Goal: Information Seeking & Learning: Learn about a topic

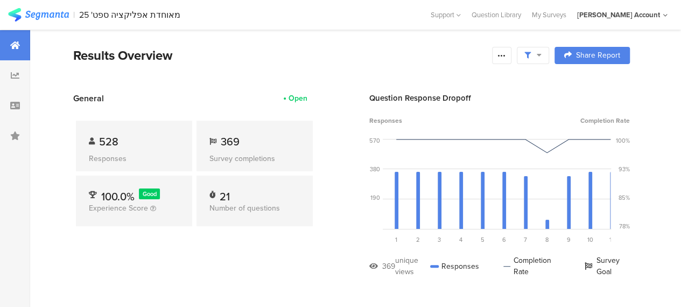
click at [344, 253] on section "General Open 528 Responses 369 Survey completions 100.0% Good Experience Score …" at bounding box center [351, 192] width 643 height 201
click at [506, 54] on icon at bounding box center [501, 55] width 9 height 9
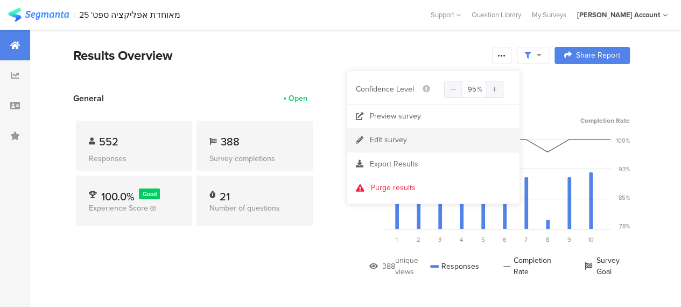
click at [398, 138] on div "Edit survey" at bounding box center [388, 140] width 37 height 11
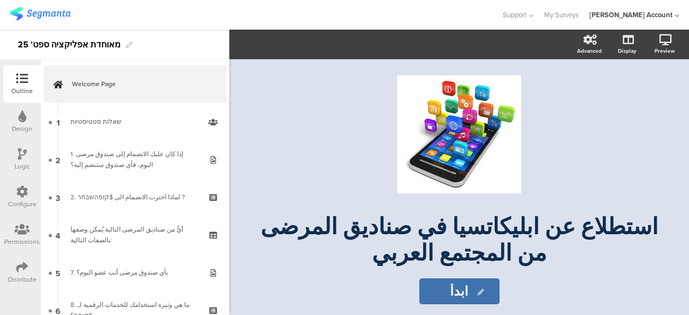
click at [21, 259] on div "Distribute" at bounding box center [22, 273] width 38 height 38
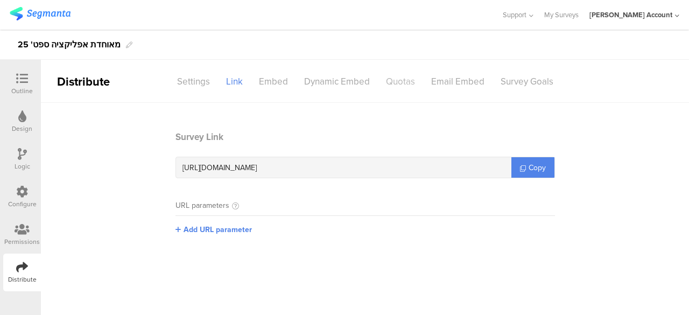
click at [400, 82] on div "Quotas" at bounding box center [400, 81] width 45 height 19
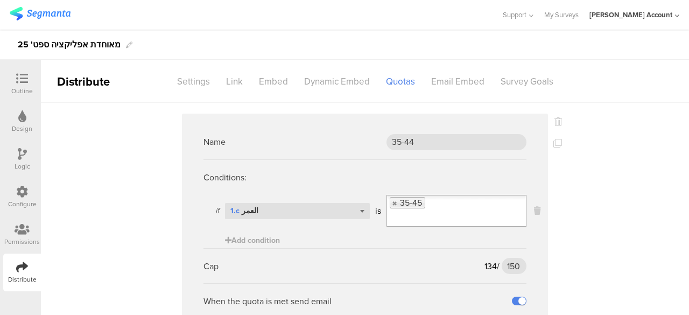
click at [408, 235] on sg-logic-expression "if Select question... 1.c العمر is 35-45 Add condition" at bounding box center [364, 221] width 323 height 53
click at [419, 250] on div "Cap 134 / 150 150" at bounding box center [364, 265] width 323 height 35
click at [55, 13] on img at bounding box center [40, 13] width 61 height 13
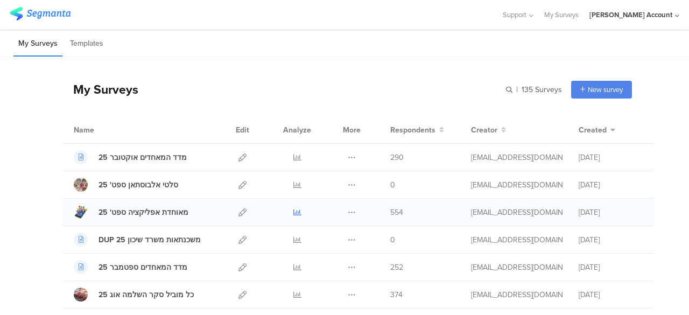
click at [293, 210] on icon at bounding box center [297, 212] width 8 height 8
click at [293, 209] on icon at bounding box center [297, 212] width 8 height 8
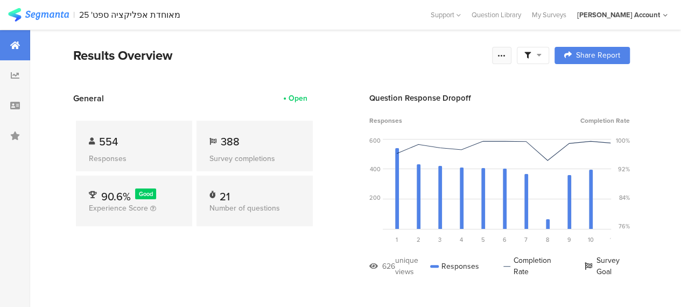
click at [506, 58] on icon at bounding box center [501, 55] width 9 height 9
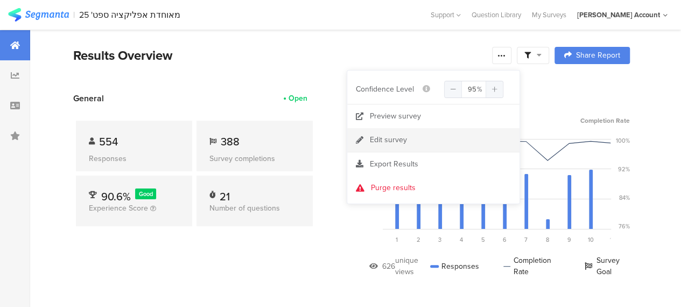
click at [388, 135] on div "Edit survey" at bounding box center [388, 140] width 37 height 11
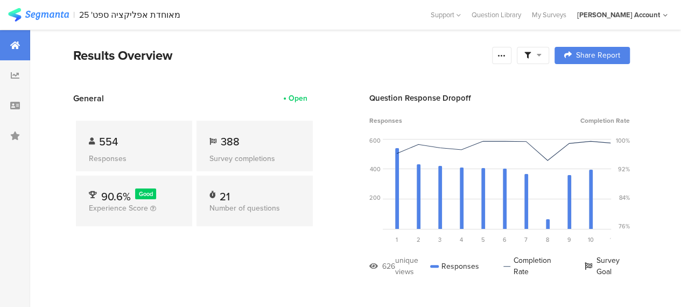
click at [549, 51] on div at bounding box center [533, 55] width 32 height 17
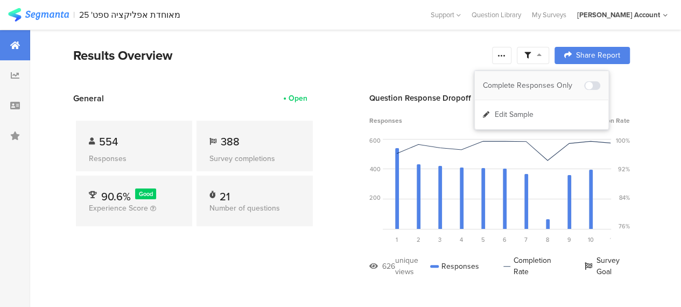
click at [552, 80] on div "Complete Responses Only" at bounding box center [533, 85] width 101 height 11
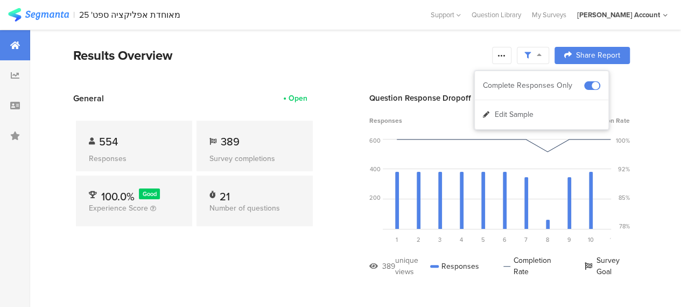
click at [442, 76] on section "Results Overview Share Report Share Cancel Share Report Share Report" at bounding box center [351, 69] width 643 height 46
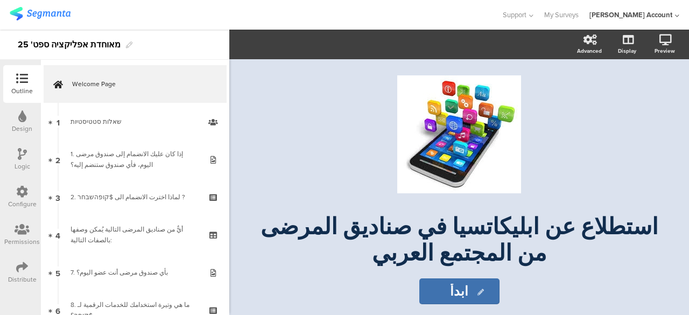
click at [20, 274] on div at bounding box center [22, 267] width 12 height 13
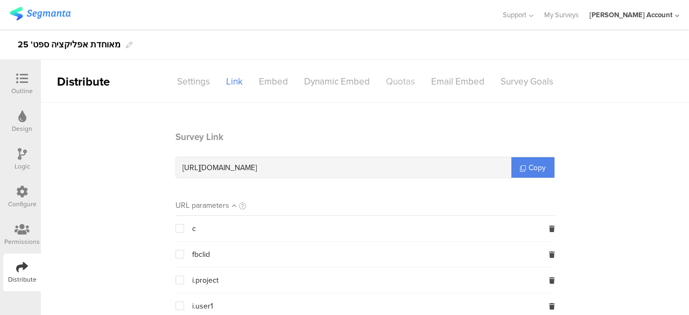
click at [397, 85] on div "Quotas" at bounding box center [400, 81] width 45 height 19
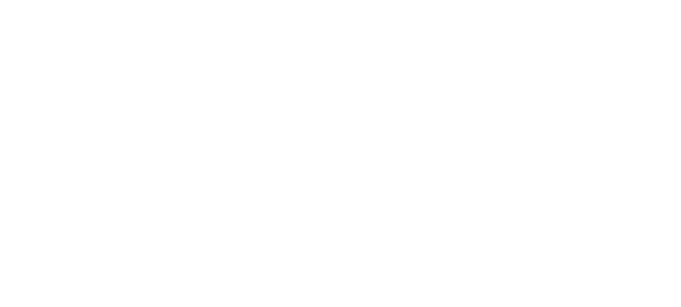
click at [0, 0] on html at bounding box center [0, 0] width 0 height 0
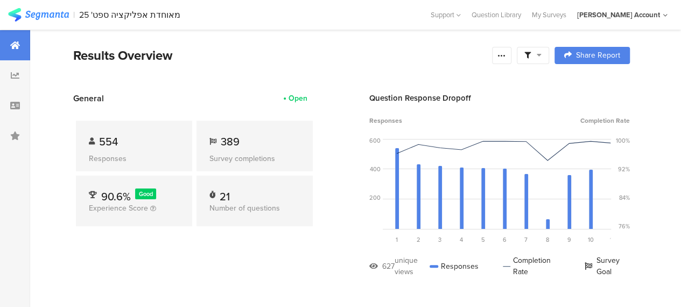
click at [542, 56] on icon at bounding box center [539, 55] width 5 height 8
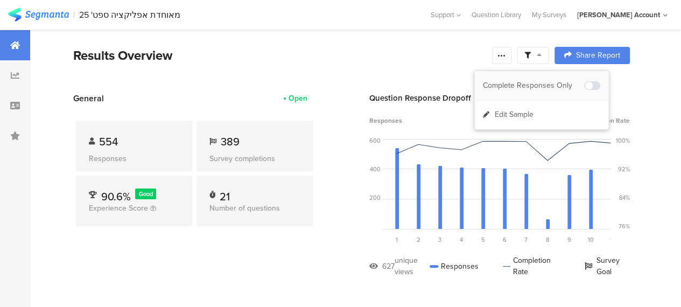
click at [549, 80] on div "Complete Responses Only" at bounding box center [533, 85] width 101 height 11
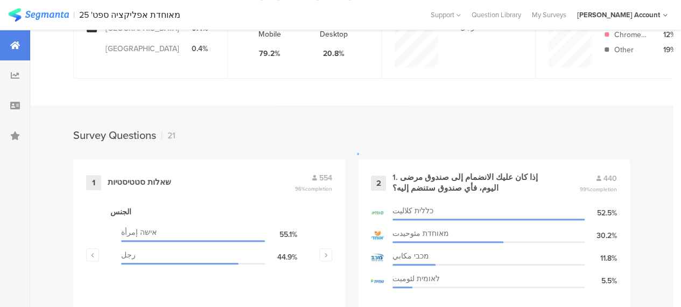
scroll to position [431, 0]
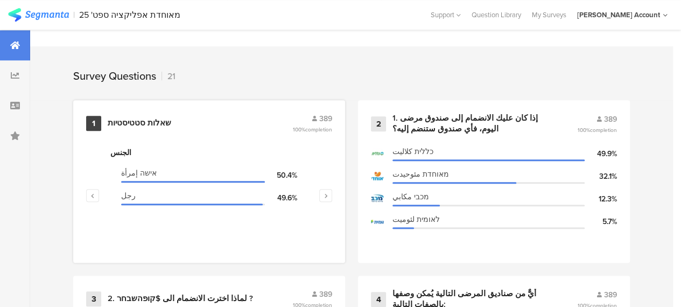
click at [145, 129] on div "שאלות סטטיסטיות" at bounding box center [140, 123] width 64 height 11
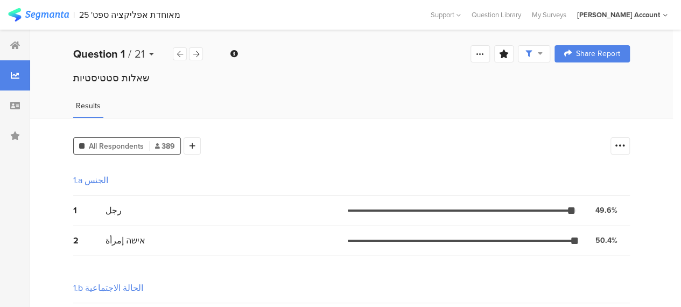
click at [151, 53] on icon at bounding box center [151, 54] width 5 height 8
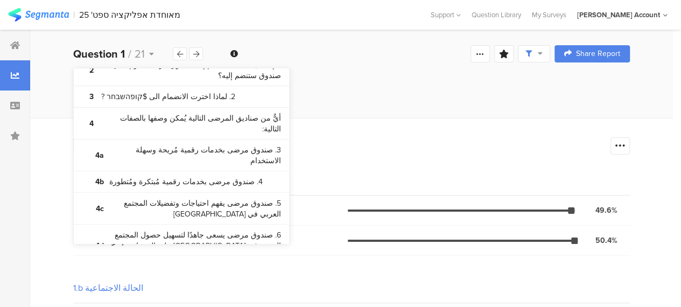
scroll to position [215, 0]
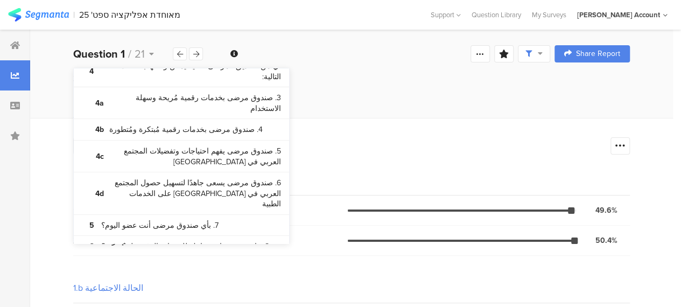
click at [145, 263] on bdi "9. وفي آخر مرة استخدمتها، إلى أي مدى كنت راضيًا عن استخدام الخدمات الرقمية لـ $…" at bounding box center [191, 273] width 180 height 21
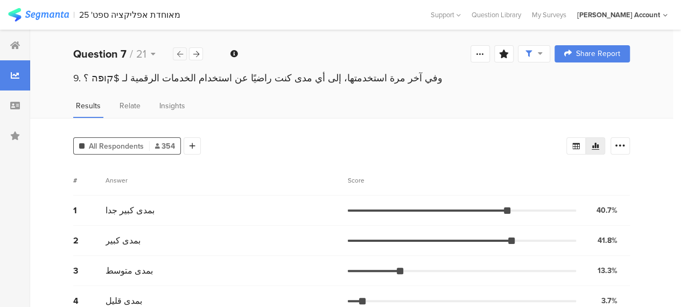
click at [182, 53] on icon at bounding box center [180, 54] width 6 height 7
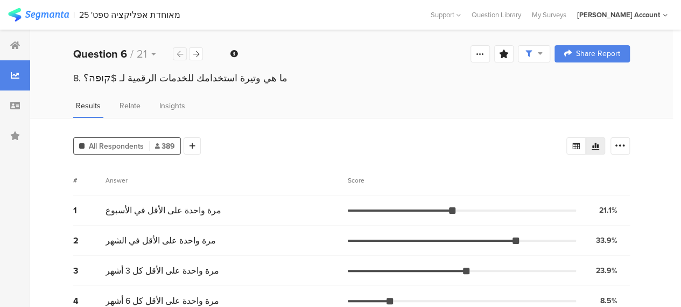
click at [182, 53] on icon at bounding box center [180, 54] width 6 height 7
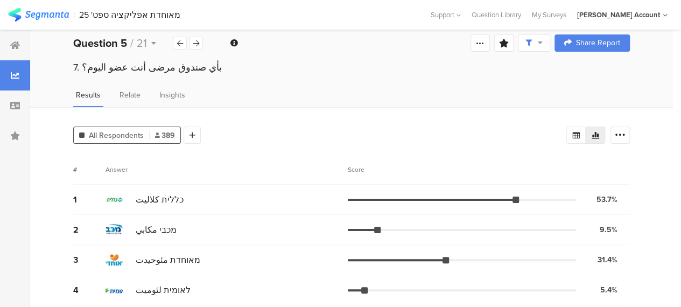
scroll to position [16, 0]
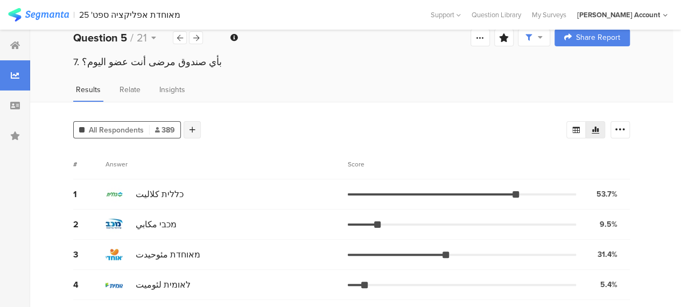
click at [195, 128] on div at bounding box center [192, 129] width 17 height 17
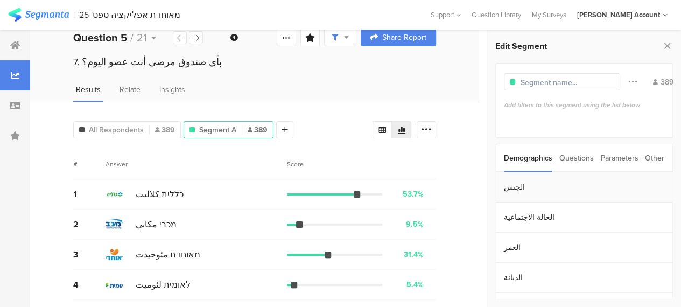
click at [513, 186] on section "الجنس" at bounding box center [584, 187] width 177 height 30
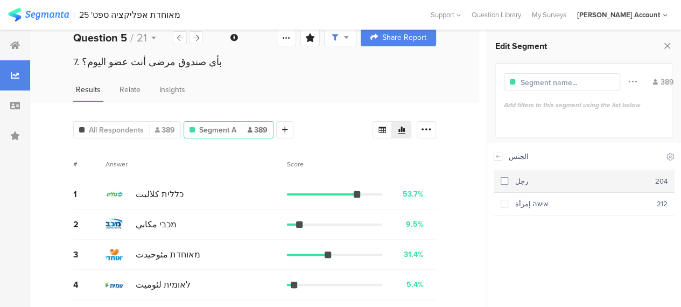
click at [504, 178] on span at bounding box center [505, 181] width 8 height 8
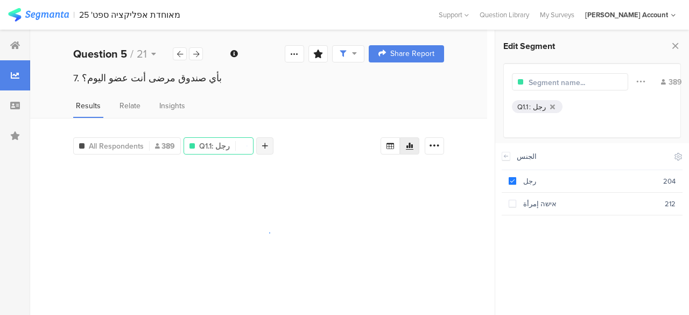
click at [263, 145] on icon at bounding box center [265, 146] width 6 height 8
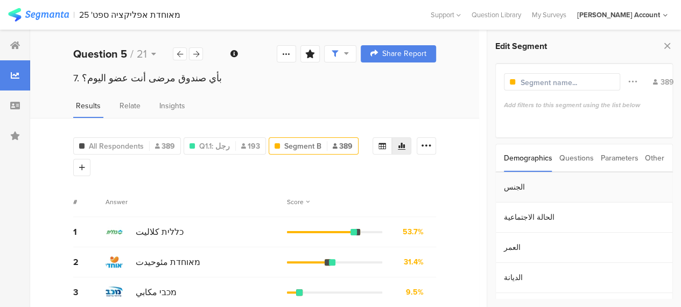
click at [514, 188] on section "الجنس" at bounding box center [584, 187] width 177 height 30
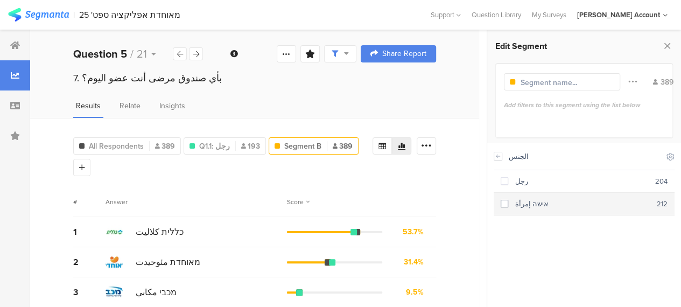
click at [502, 203] on span at bounding box center [505, 204] width 8 height 8
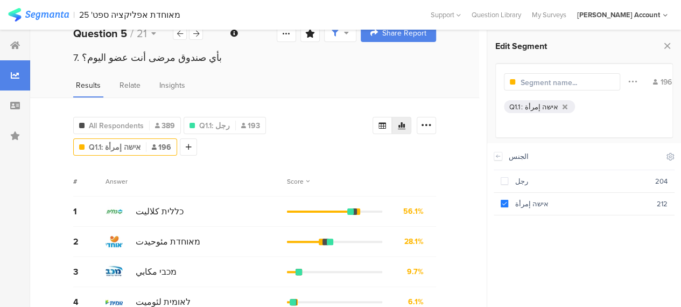
scroll to position [38, 0]
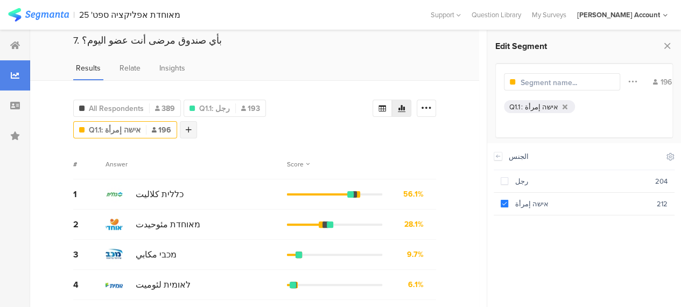
click at [186, 128] on icon at bounding box center [189, 130] width 6 height 8
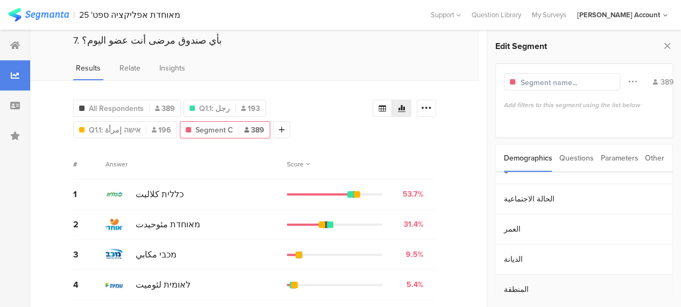
scroll to position [24, 0]
click at [514, 282] on section "المنطقة" at bounding box center [584, 284] width 177 height 30
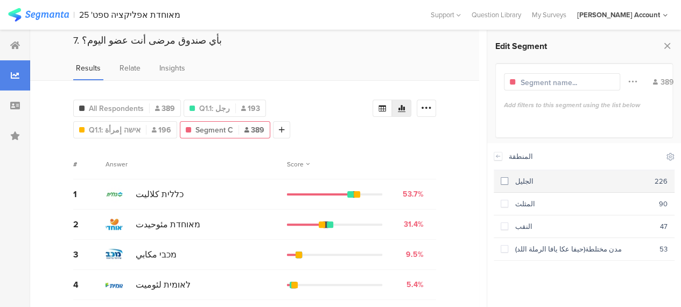
click at [507, 181] on span at bounding box center [505, 181] width 8 height 8
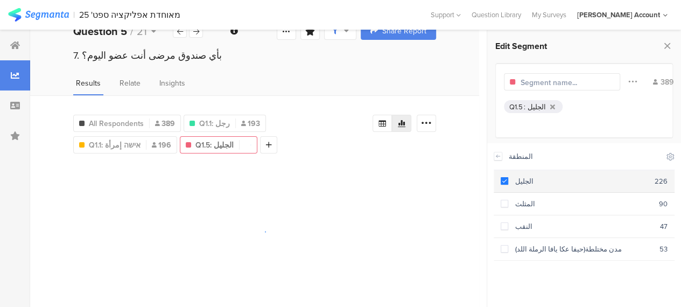
scroll to position [22, 0]
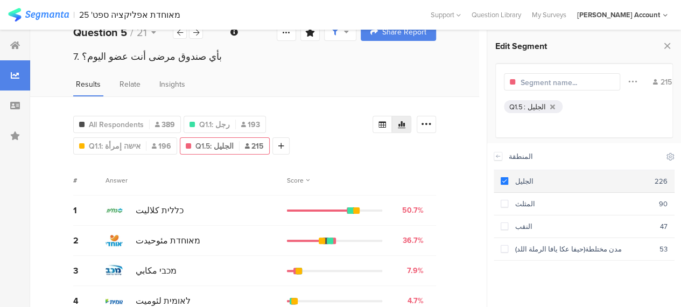
scroll to position [38, 0]
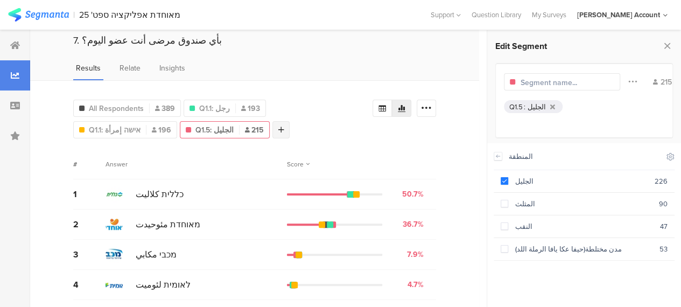
click at [278, 126] on icon at bounding box center [281, 130] width 6 height 8
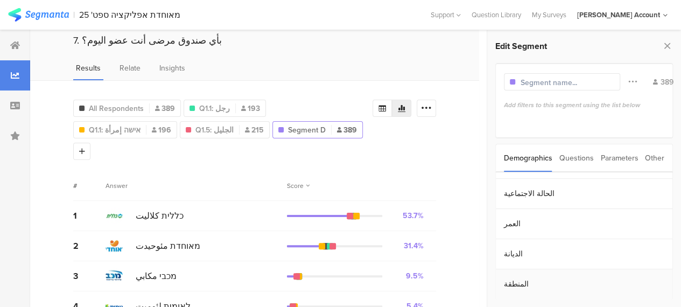
click at [512, 283] on section "المنطقة" at bounding box center [584, 284] width 177 height 30
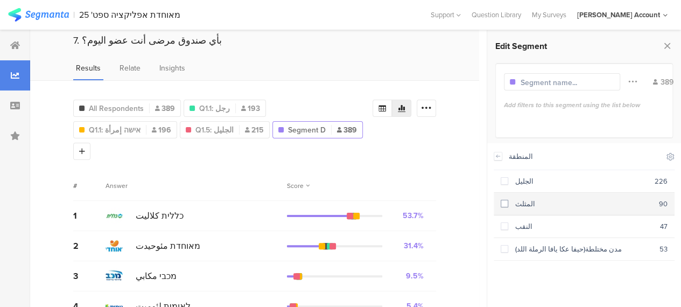
click at [503, 205] on span at bounding box center [505, 204] width 8 height 8
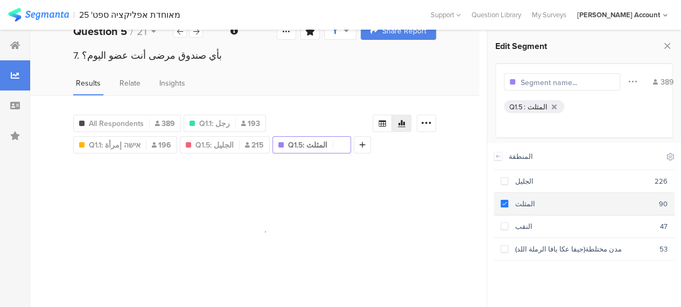
scroll to position [22, 0]
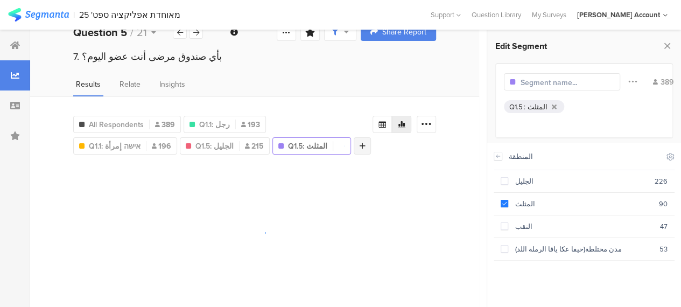
click at [243, 144] on div "All Respondents 389 Q1.1: رجل 193 Q1.1: אישה إمرأة 196 Q1.5: الجليل 215 Q1.5: ا…" at bounding box center [222, 132] width 299 height 43
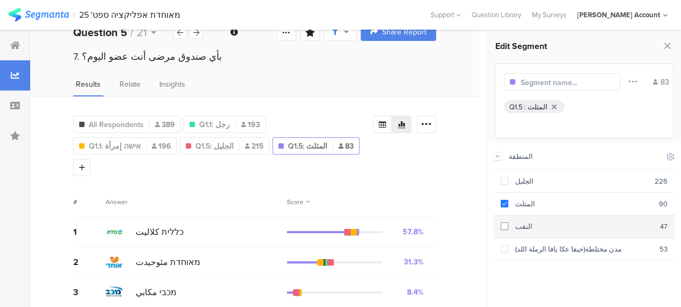
click at [509, 222] on div "النقب" at bounding box center [584, 226] width 152 height 10
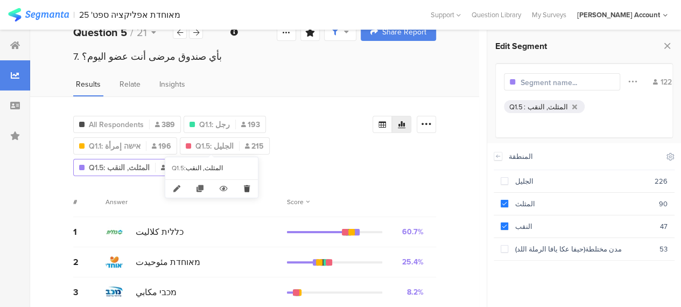
click at [245, 186] on icon at bounding box center [247, 189] width 22 height 18
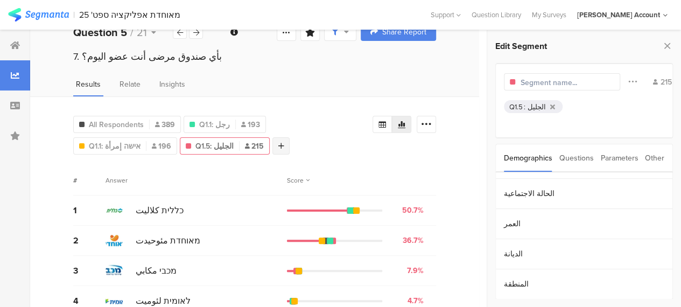
click at [278, 144] on icon at bounding box center [281, 146] width 6 height 8
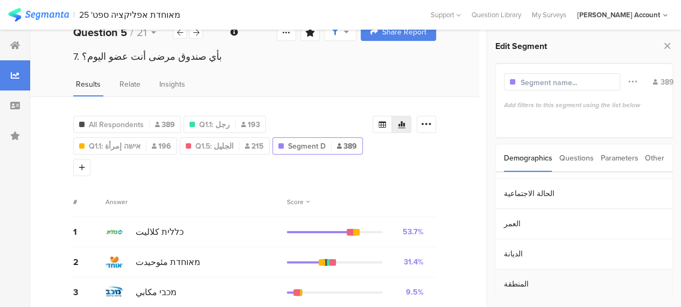
click at [519, 284] on section "المنطقة" at bounding box center [584, 284] width 177 height 30
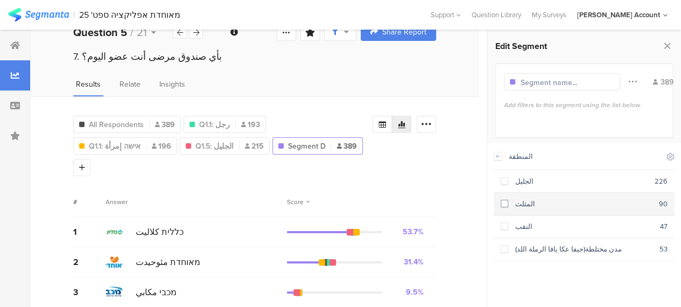
click at [508, 203] on span at bounding box center [505, 204] width 8 height 8
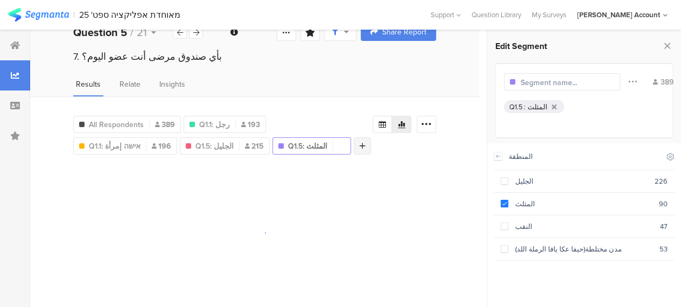
click at [354, 145] on div at bounding box center [362, 145] width 17 height 17
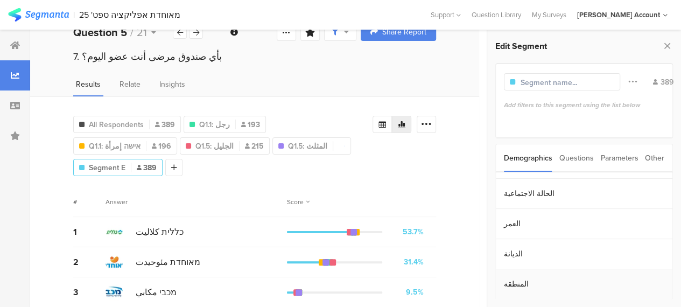
click at [509, 276] on section "المنطقة" at bounding box center [584, 284] width 177 height 30
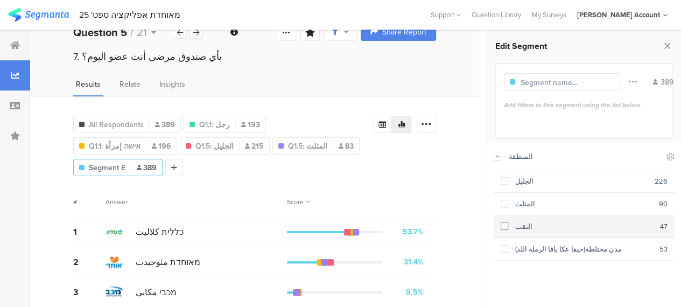
click at [505, 224] on span at bounding box center [505, 226] width 8 height 8
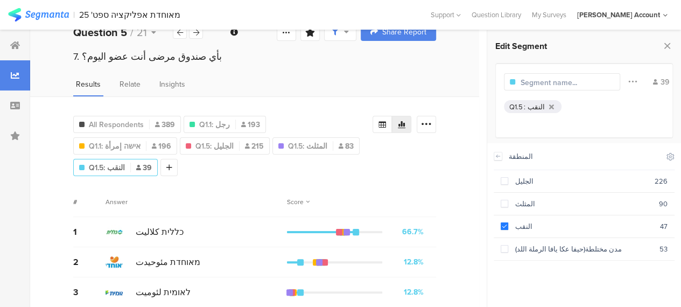
click at [401, 197] on div "Score" at bounding box center [361, 202] width 149 height 10
click at [141, 122] on span "All Respondents" at bounding box center [116, 124] width 55 height 11
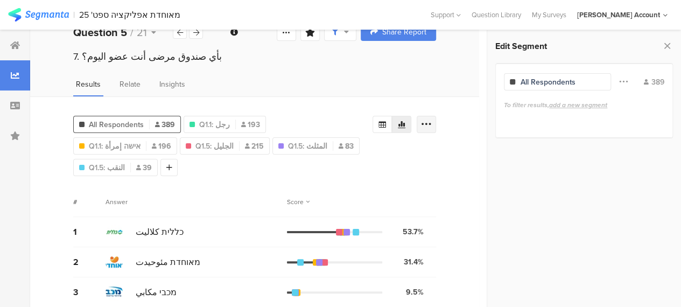
click at [432, 126] on icon at bounding box center [426, 124] width 11 height 11
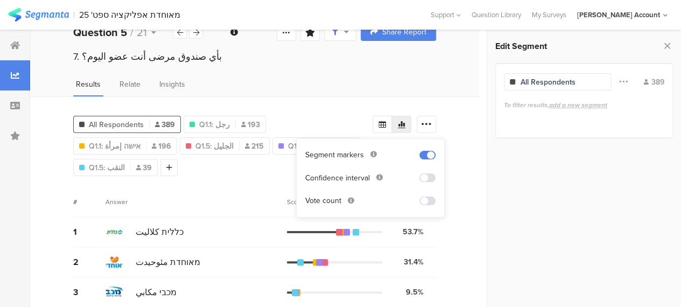
click at [428, 199] on span at bounding box center [427, 200] width 16 height 9
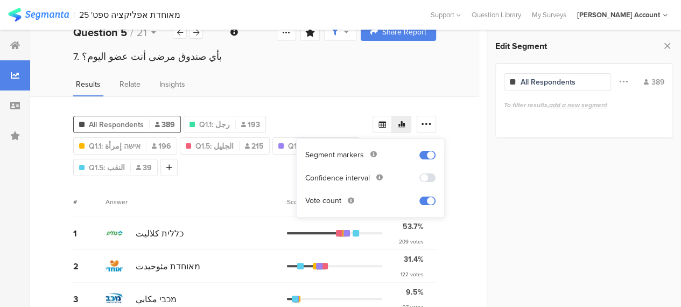
click at [207, 197] on div "Answer" at bounding box center [196, 202] width 181 height 10
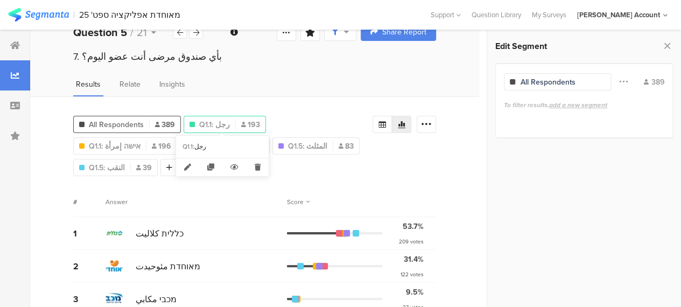
click at [213, 123] on span "Q1.1: رجل" at bounding box center [214, 124] width 31 height 11
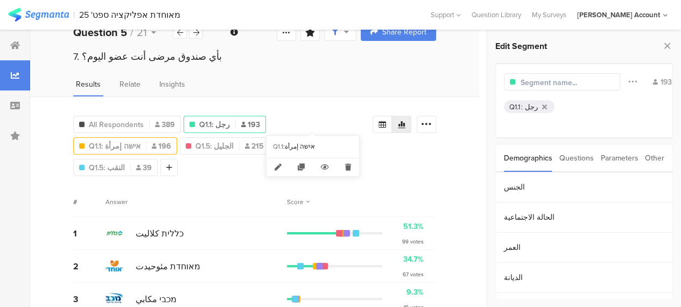
click at [140, 140] on span "Q1.1: אישה إمرأة" at bounding box center [115, 145] width 52 height 11
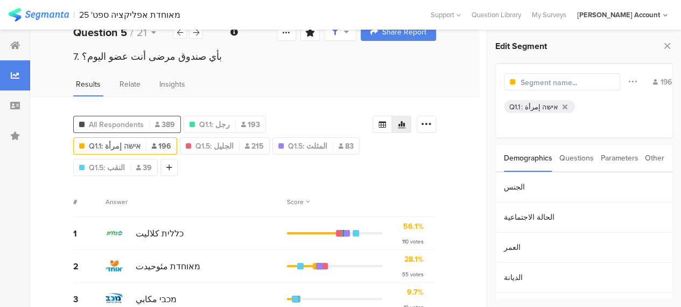
click at [140, 125] on span "All Respondents" at bounding box center [116, 124] width 55 height 11
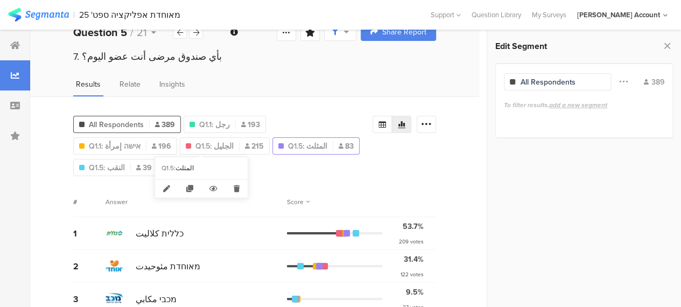
click at [288, 143] on span "Q1.5: المثلث" at bounding box center [307, 145] width 39 height 11
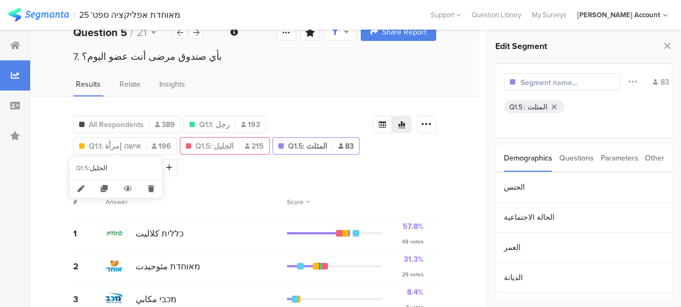
click at [180, 142] on div "Q1.5: الجليل 215" at bounding box center [224, 145] width 89 height 11
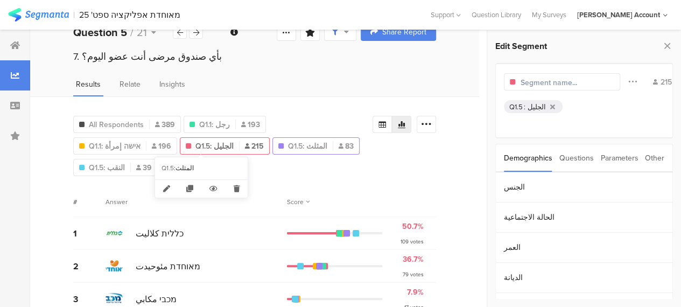
click at [288, 145] on span "Q1.5: المثلث" at bounding box center [307, 145] width 39 height 11
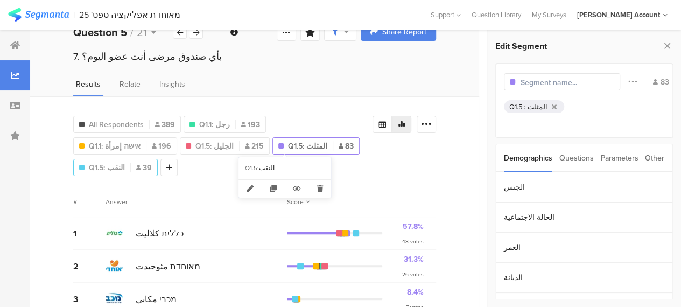
click at [125, 162] on span "Q1.5: النقب" at bounding box center [107, 167] width 36 height 11
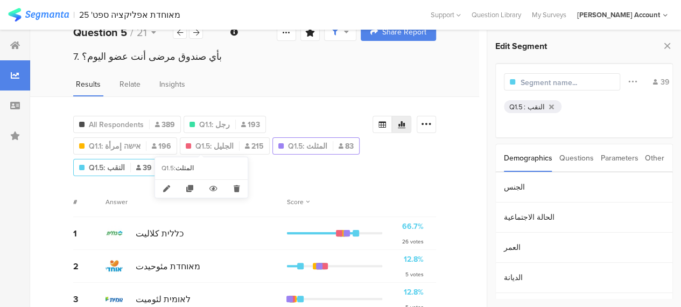
click at [288, 143] on span "Q1.5: المثلث" at bounding box center [307, 145] width 39 height 11
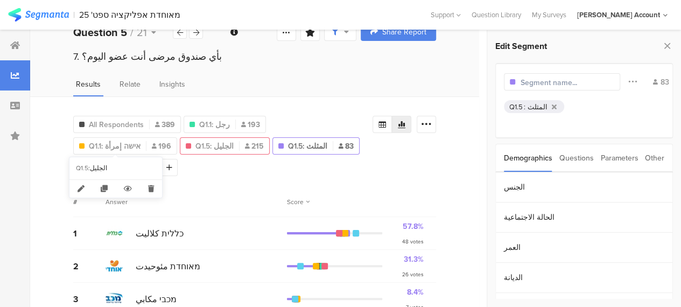
click at [245, 143] on icon at bounding box center [247, 145] width 5 height 5
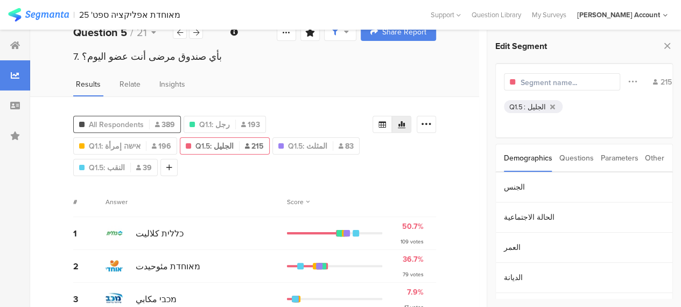
click at [126, 119] on span "All Respondents" at bounding box center [116, 124] width 55 height 11
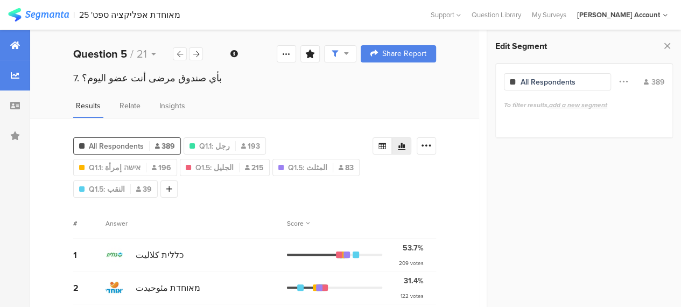
click at [13, 46] on icon at bounding box center [15, 45] width 10 height 9
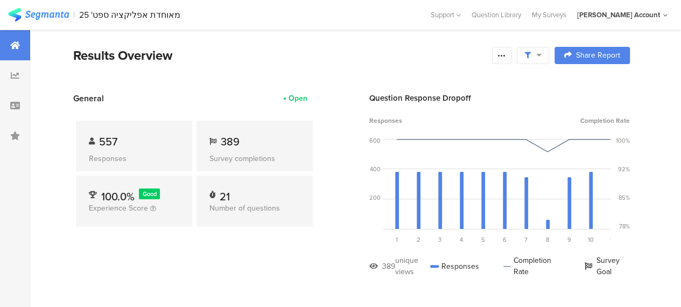
click at [365, 60] on div "Results Overview" at bounding box center [279, 55] width 413 height 19
click at [166, 244] on div "557 Responses 389 Survey completions 100.0% Good Experience Score 21 Number of …" at bounding box center [194, 175] width 242 height 142
